Goal: Information Seeking & Learning: Learn about a topic

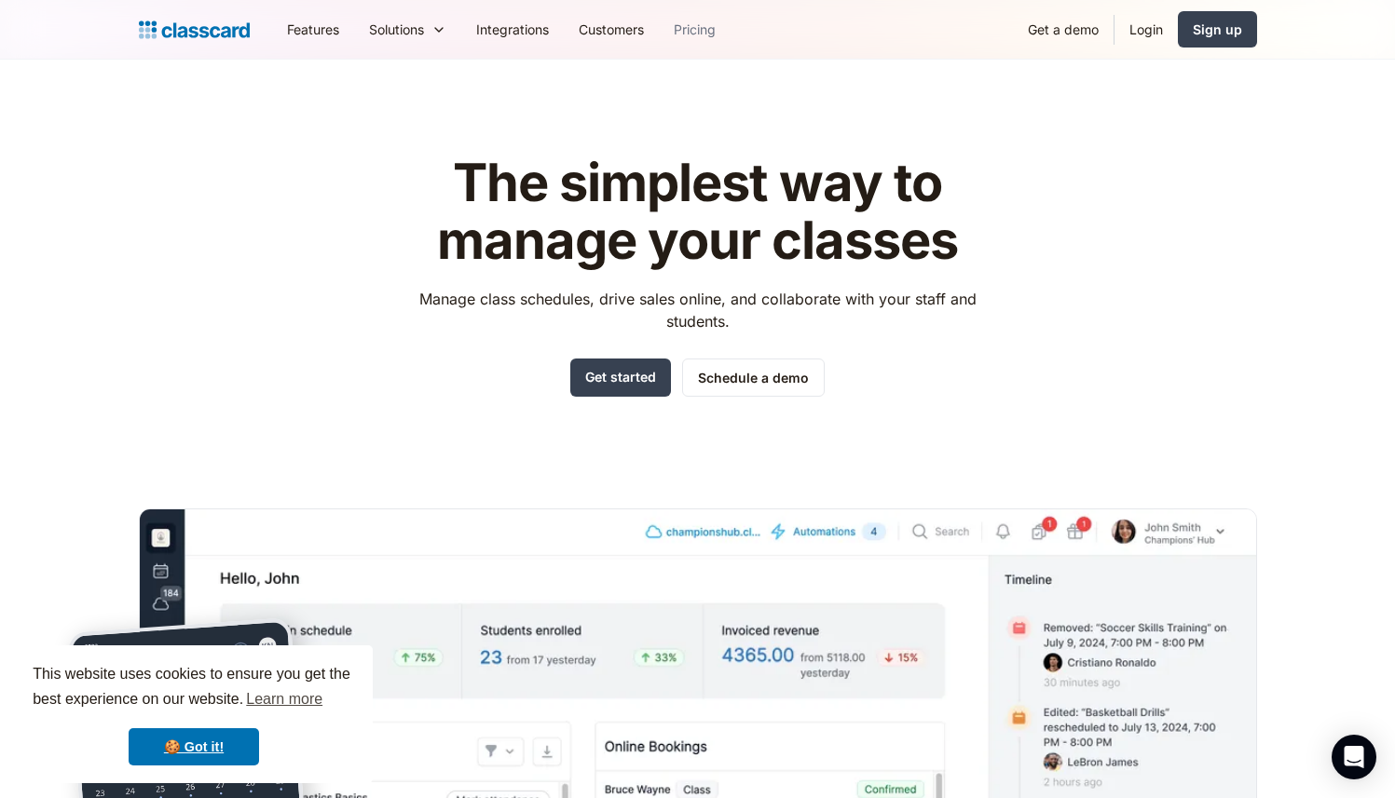
click at [707, 19] on link "Pricing" at bounding box center [695, 29] width 72 height 42
